Goal: Transaction & Acquisition: Purchase product/service

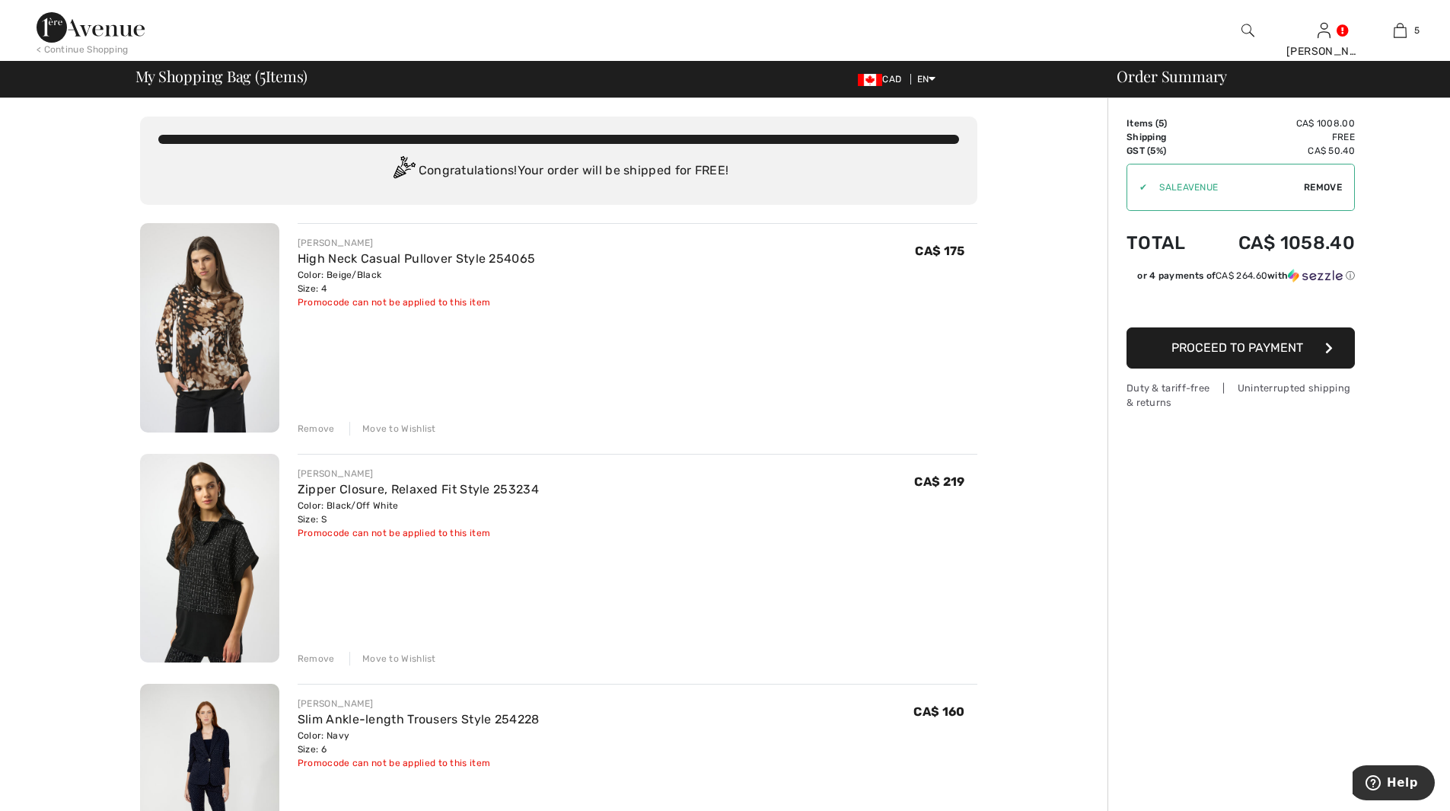
click at [314, 426] on div "Remove" at bounding box center [316, 429] width 37 height 14
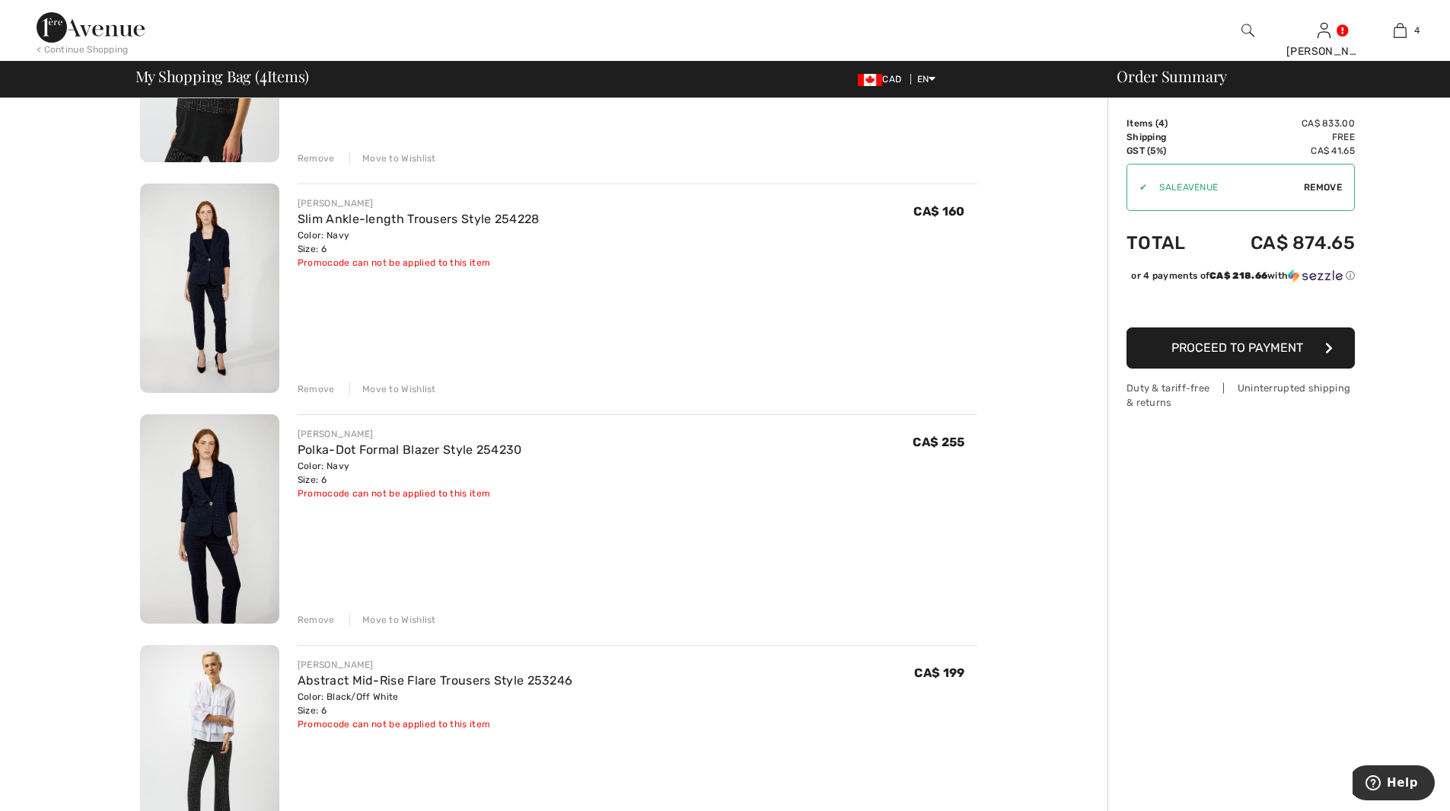
scroll to position [228, 0]
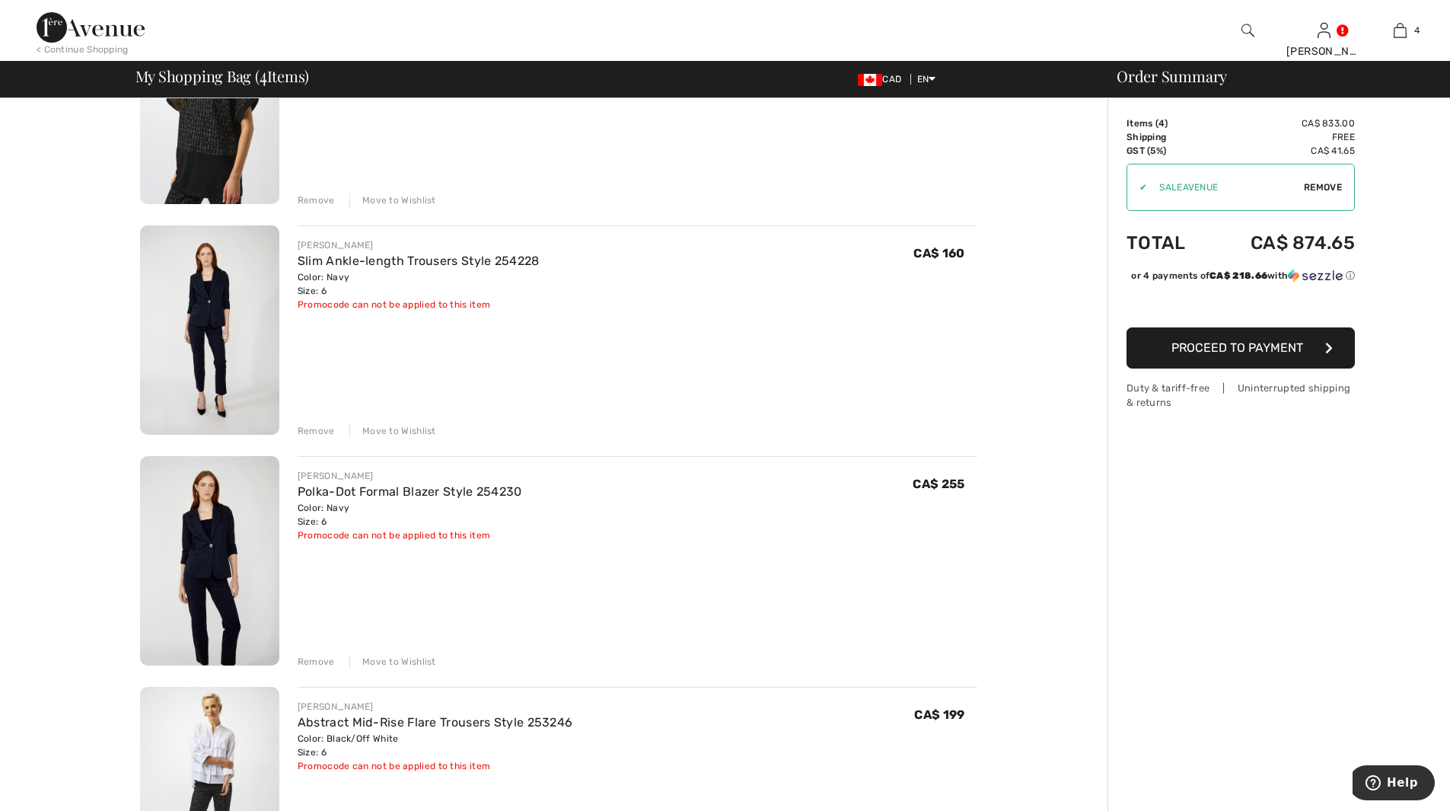
click at [1255, 355] on span "Proceed to Payment" at bounding box center [1238, 347] width 132 height 14
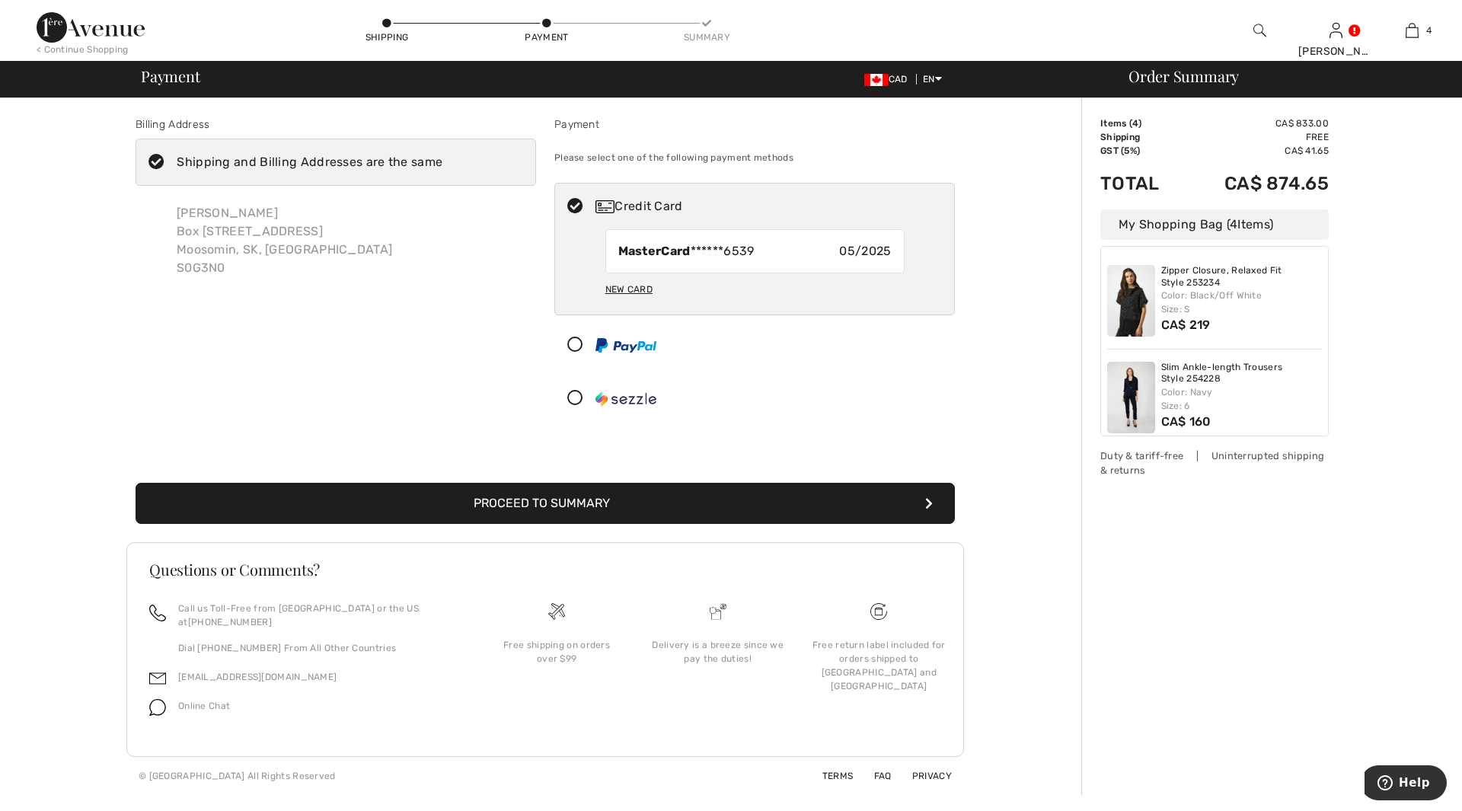
click at [275, 163] on div "Shipping and Billing Addresses are the same" at bounding box center [310, 162] width 266 height 18
click at [442, 163] on input "Shipping and Billing Addresses are the same" at bounding box center [447, 162] width 10 height 46
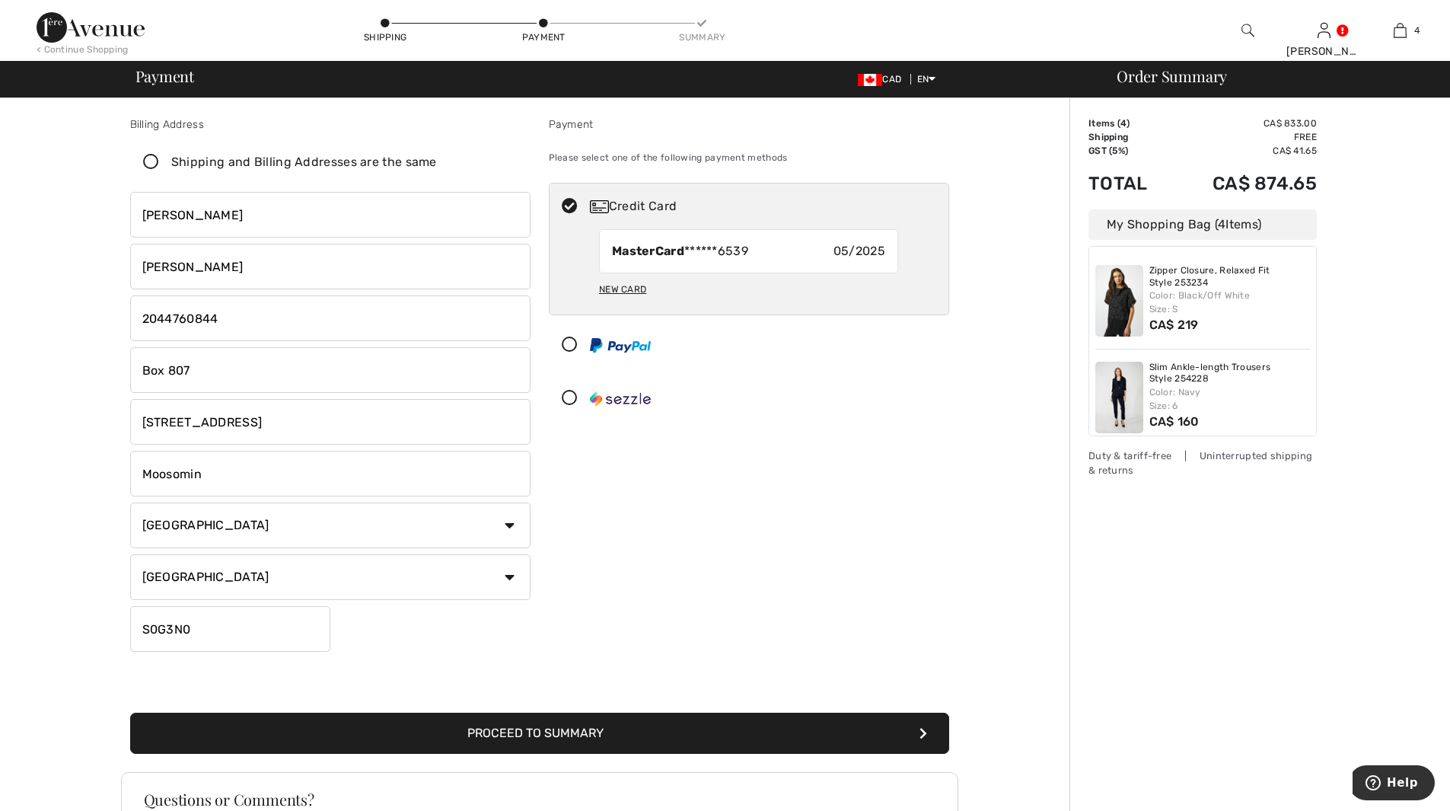
checkbox input "false"
drag, startPoint x: 292, startPoint y: 429, endPoint x: 143, endPoint y: 411, distance: 150.2
click at [143, 411] on input "1602 Broadway Avenue" at bounding box center [330, 422] width 400 height 46
type input "715 Main Street"
click at [632, 283] on div "New Card" at bounding box center [622, 289] width 47 height 26
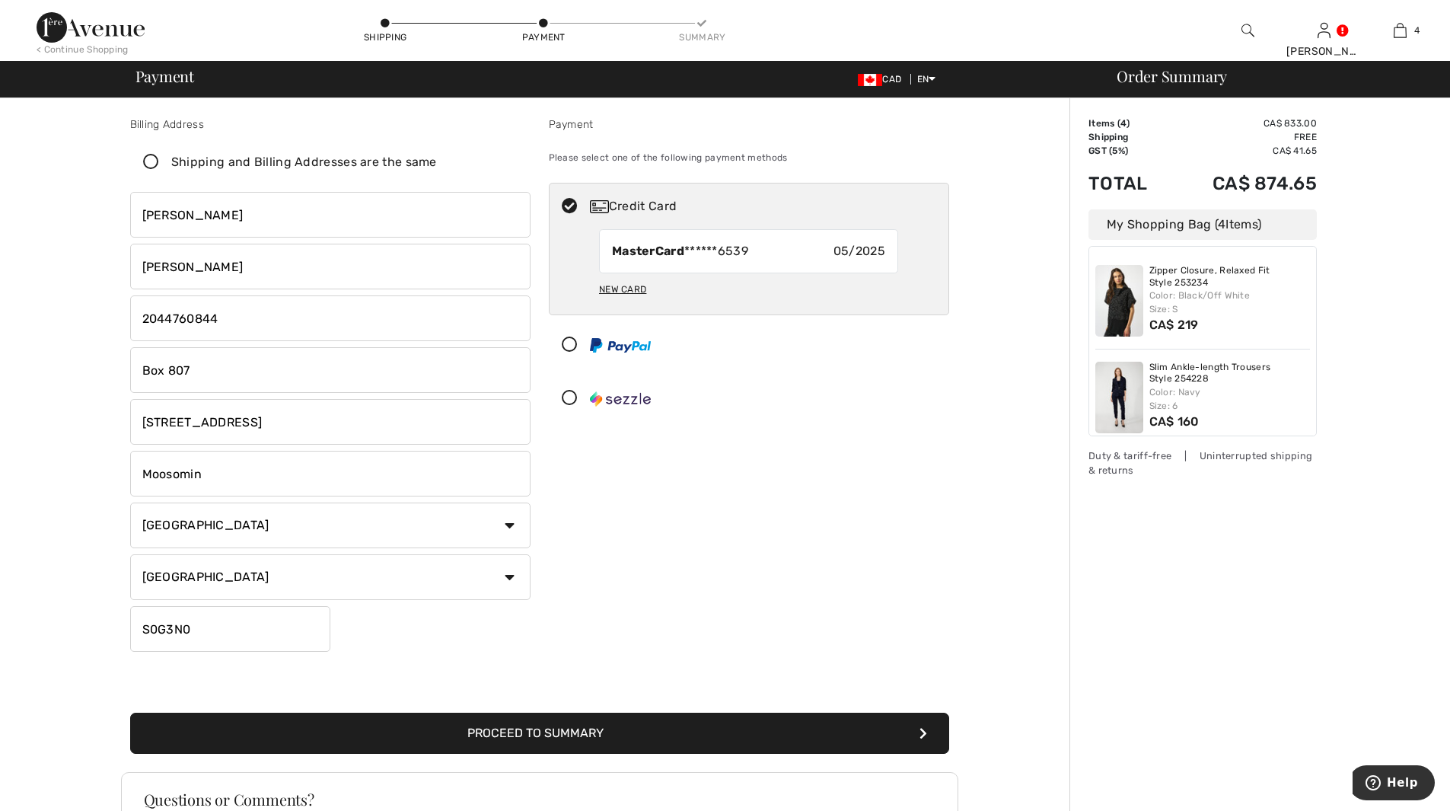
radio input "true"
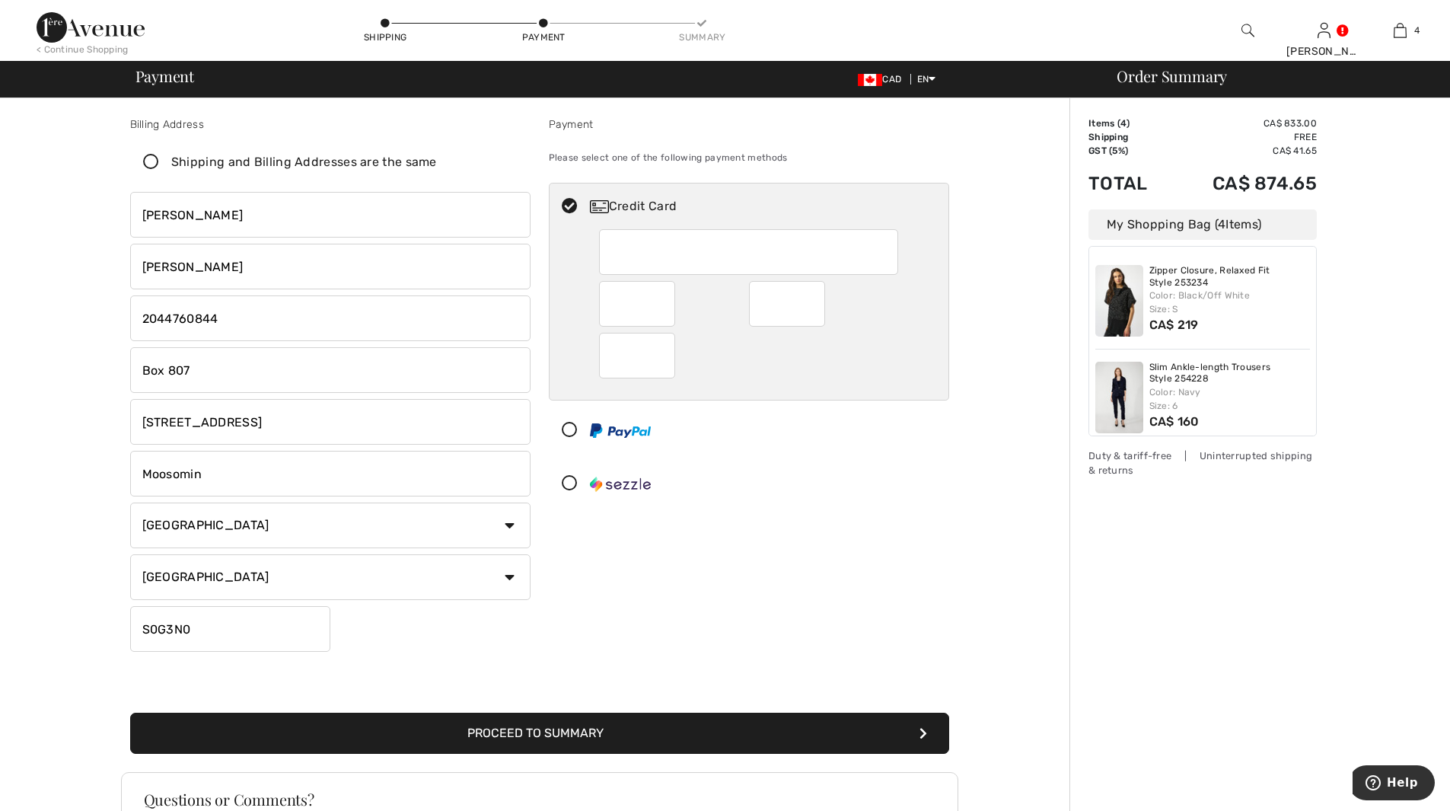
click at [696, 720] on button "Proceed to Summary" at bounding box center [539, 733] width 819 height 41
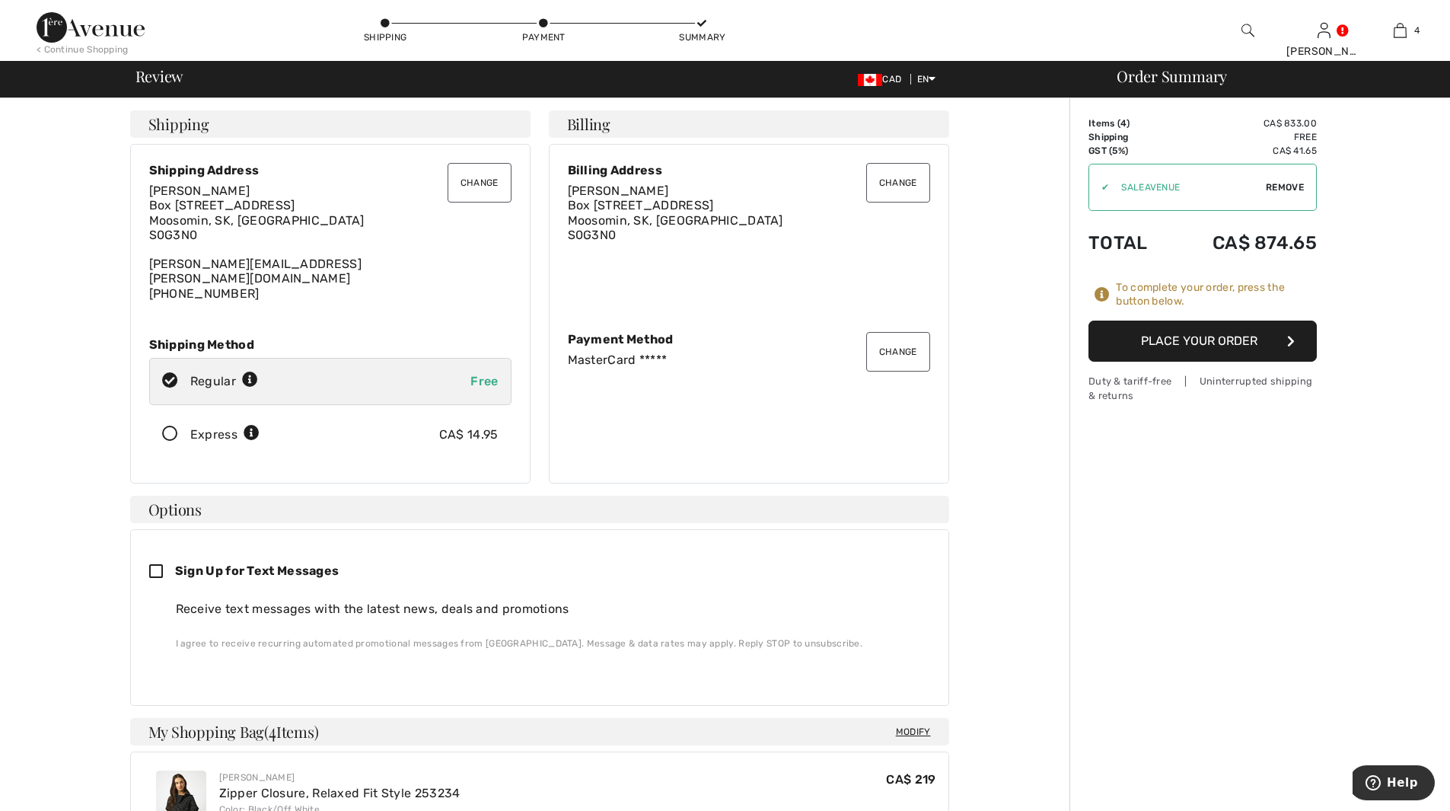
click at [194, 426] on div "Express" at bounding box center [224, 435] width 69 height 18
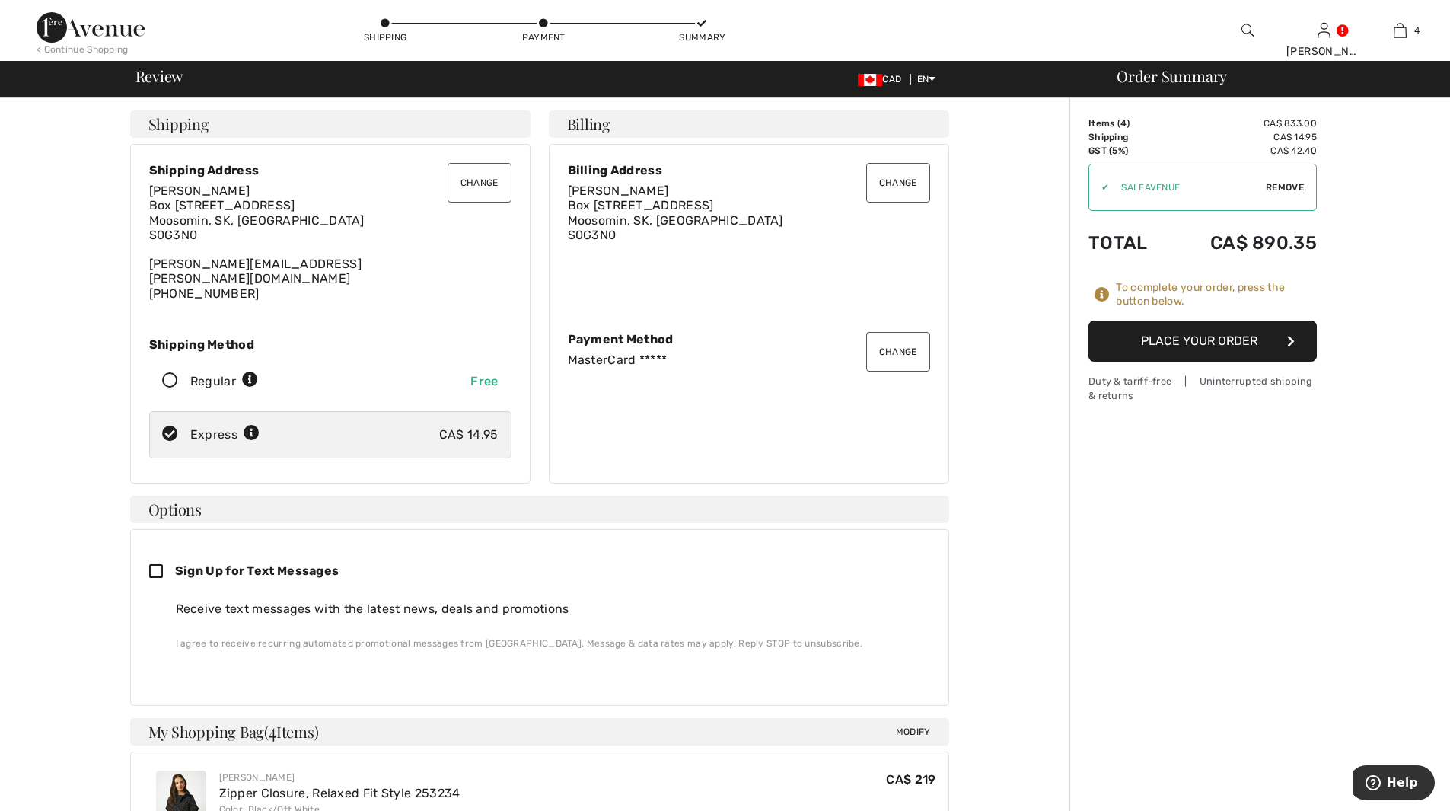
click at [1177, 336] on button "Place Your Order" at bounding box center [1203, 340] width 228 height 41
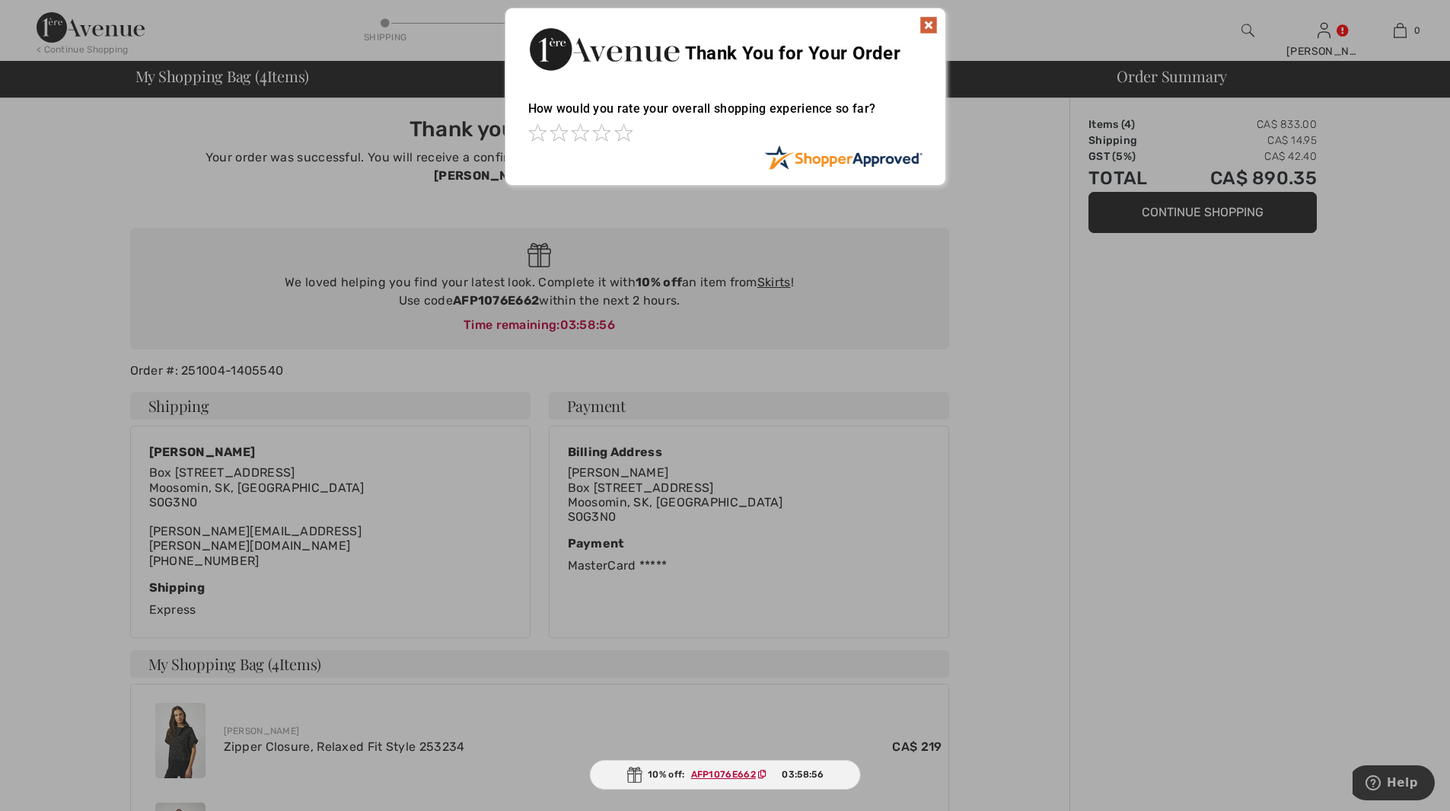
click at [928, 22] on img at bounding box center [929, 25] width 18 height 18
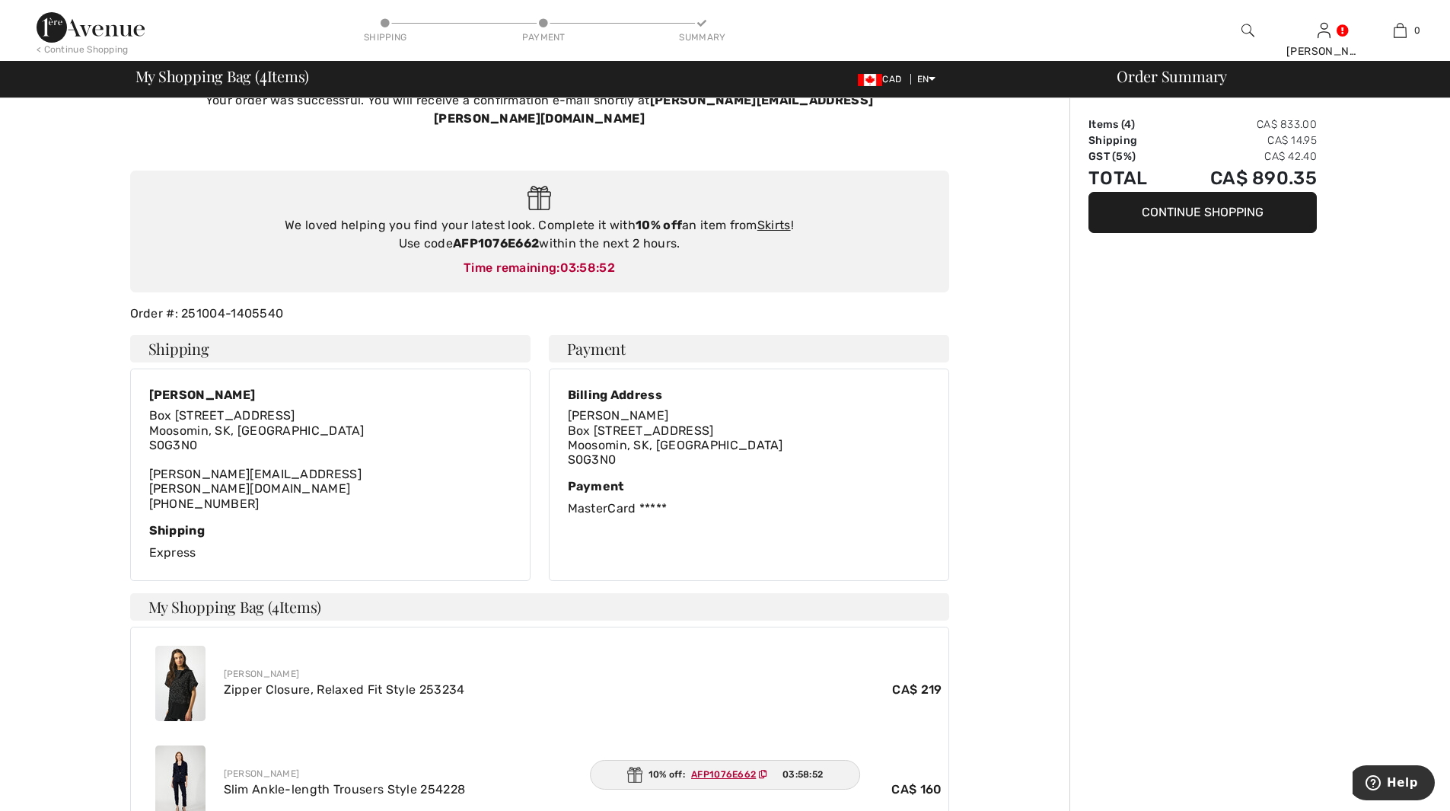
scroll to position [47, 0]
